Goal: Task Accomplishment & Management: Use online tool/utility

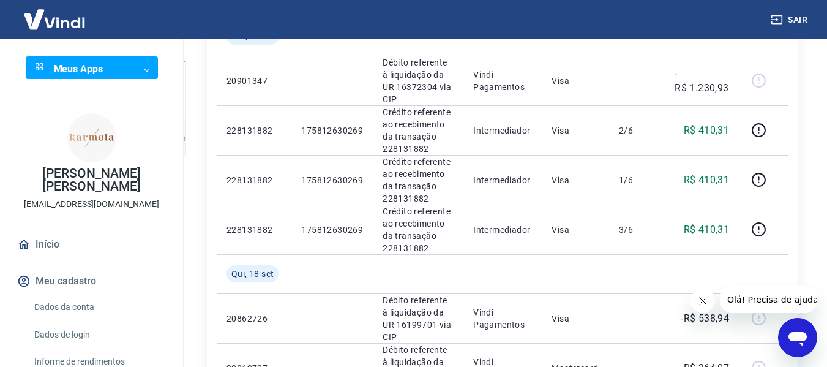
scroll to position [122, 0]
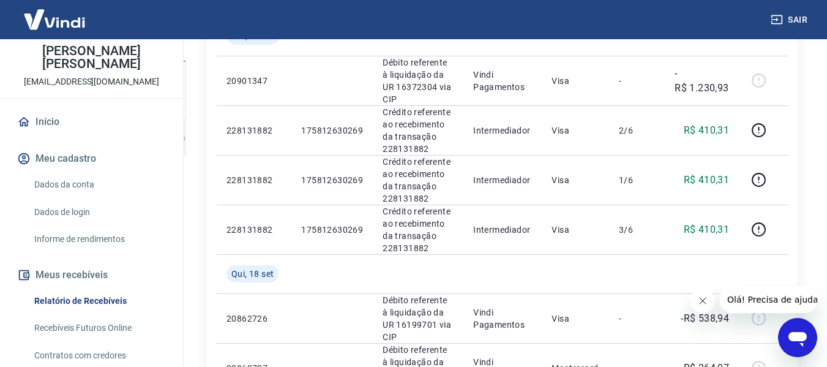
click at [116, 315] on link "Recebíveis Futuros Online" at bounding box center [98, 327] width 139 height 25
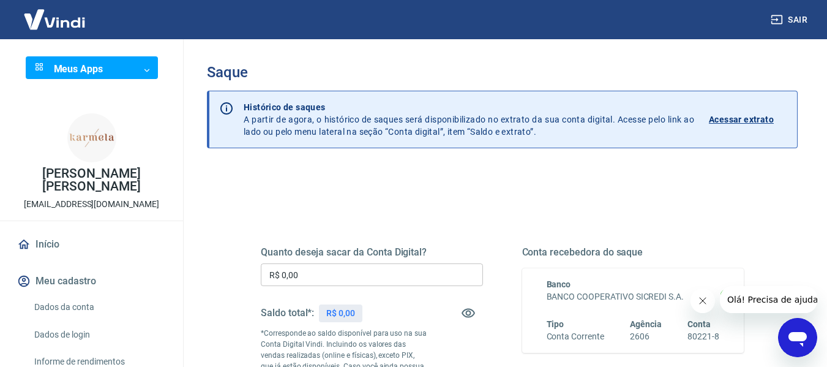
scroll to position [122, 0]
